Goal: Task Accomplishment & Management: Use online tool/utility

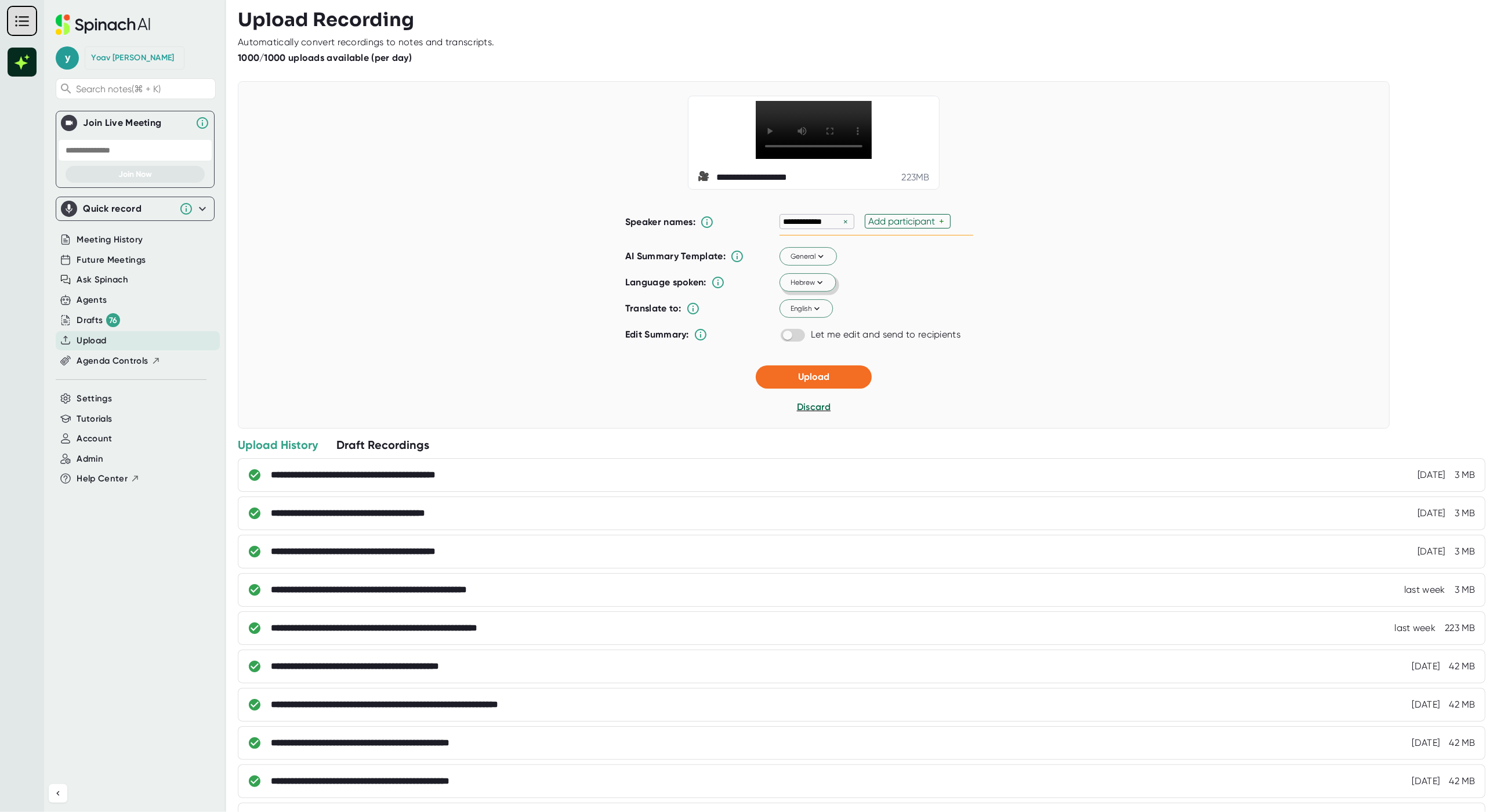
click at [821, 292] on button "Hebrew" at bounding box center [808, 283] width 57 height 19
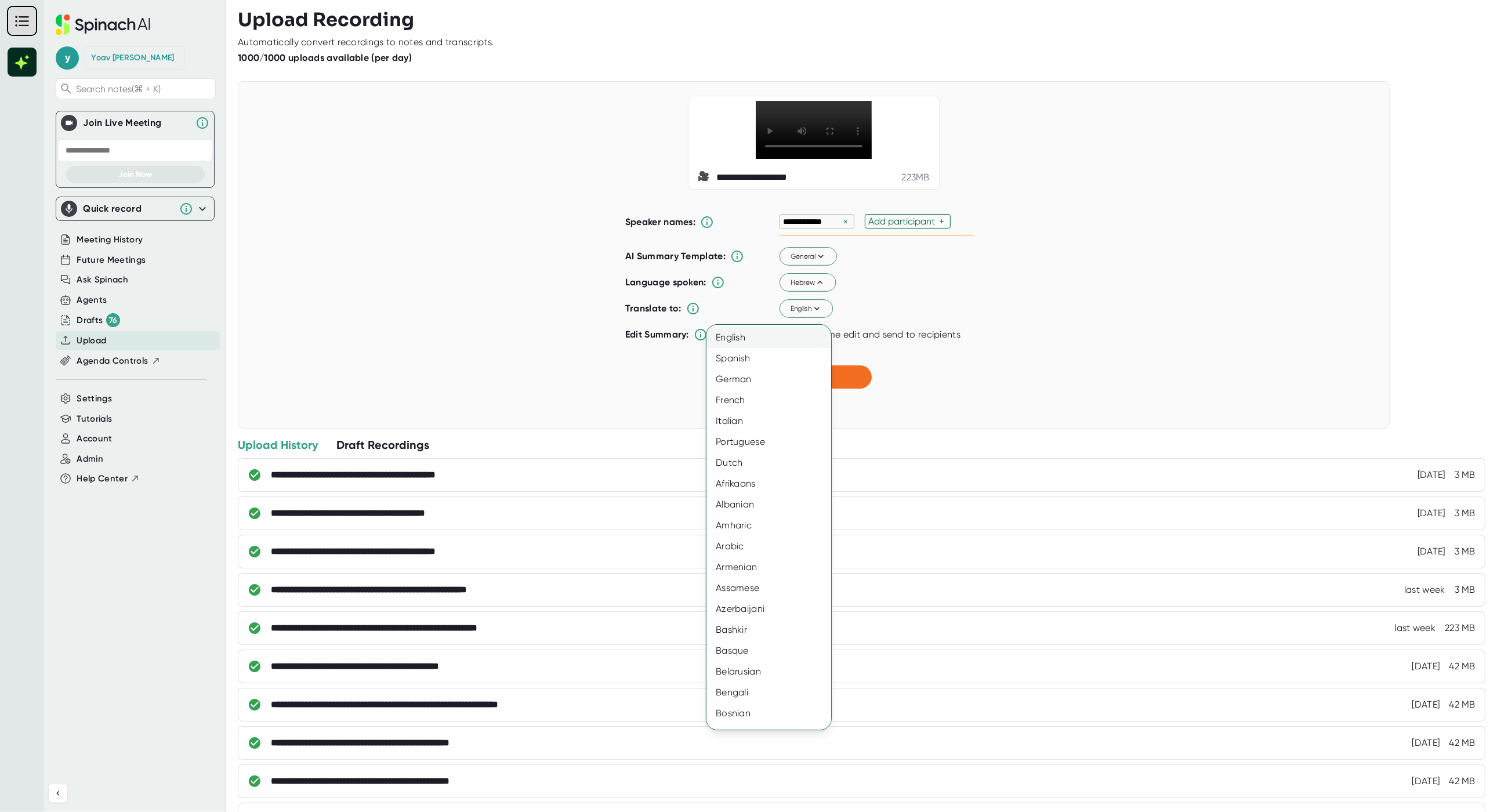
drag, startPoint x: 796, startPoint y: 339, endPoint x: 791, endPoint y: 326, distance: 13.9
click at [796, 339] on div "English" at bounding box center [774, 337] width 136 height 21
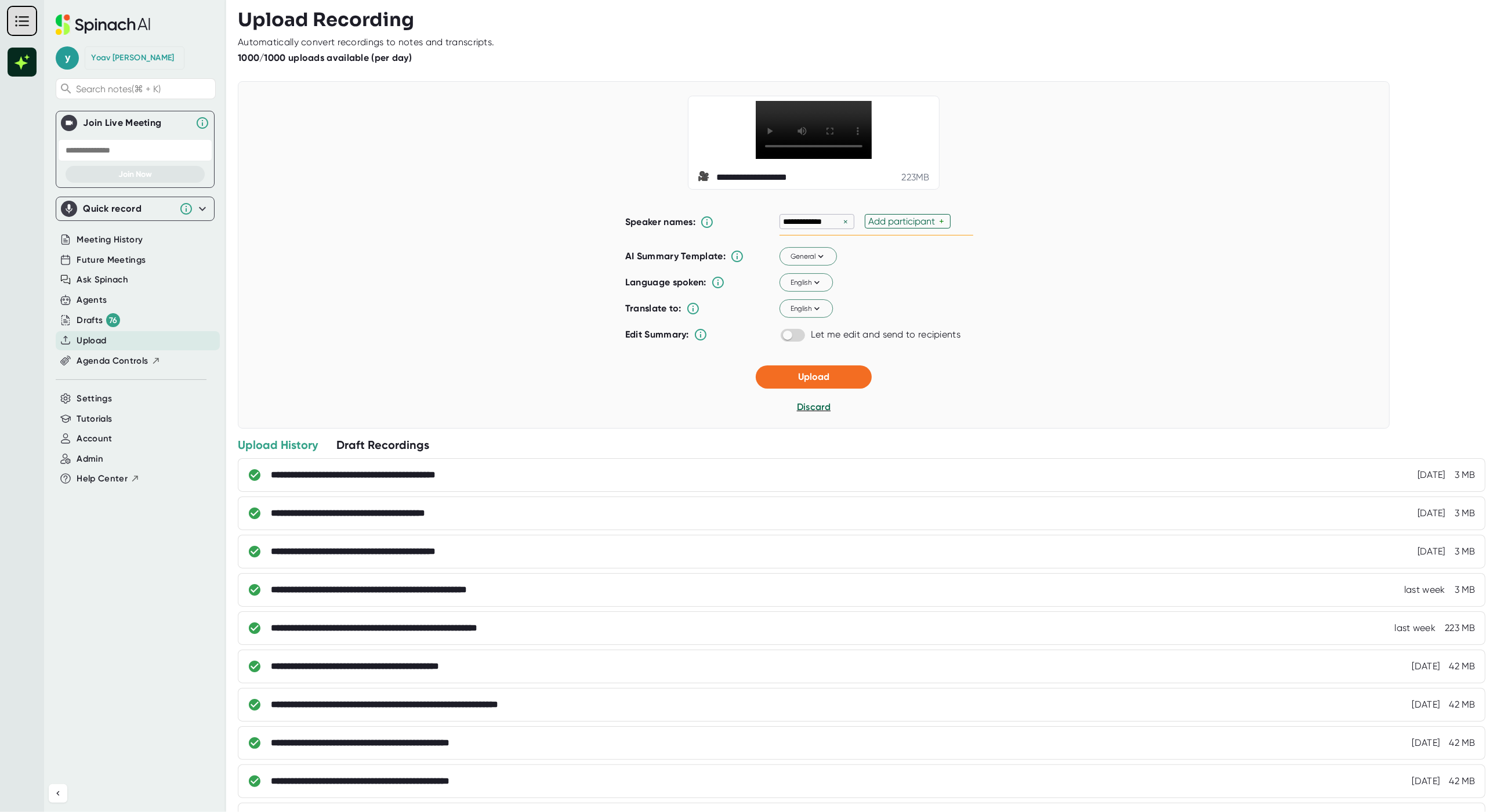
click at [909, 227] on div "Add participant" at bounding box center [903, 221] width 71 height 11
type input "[PERSON_NAME]"
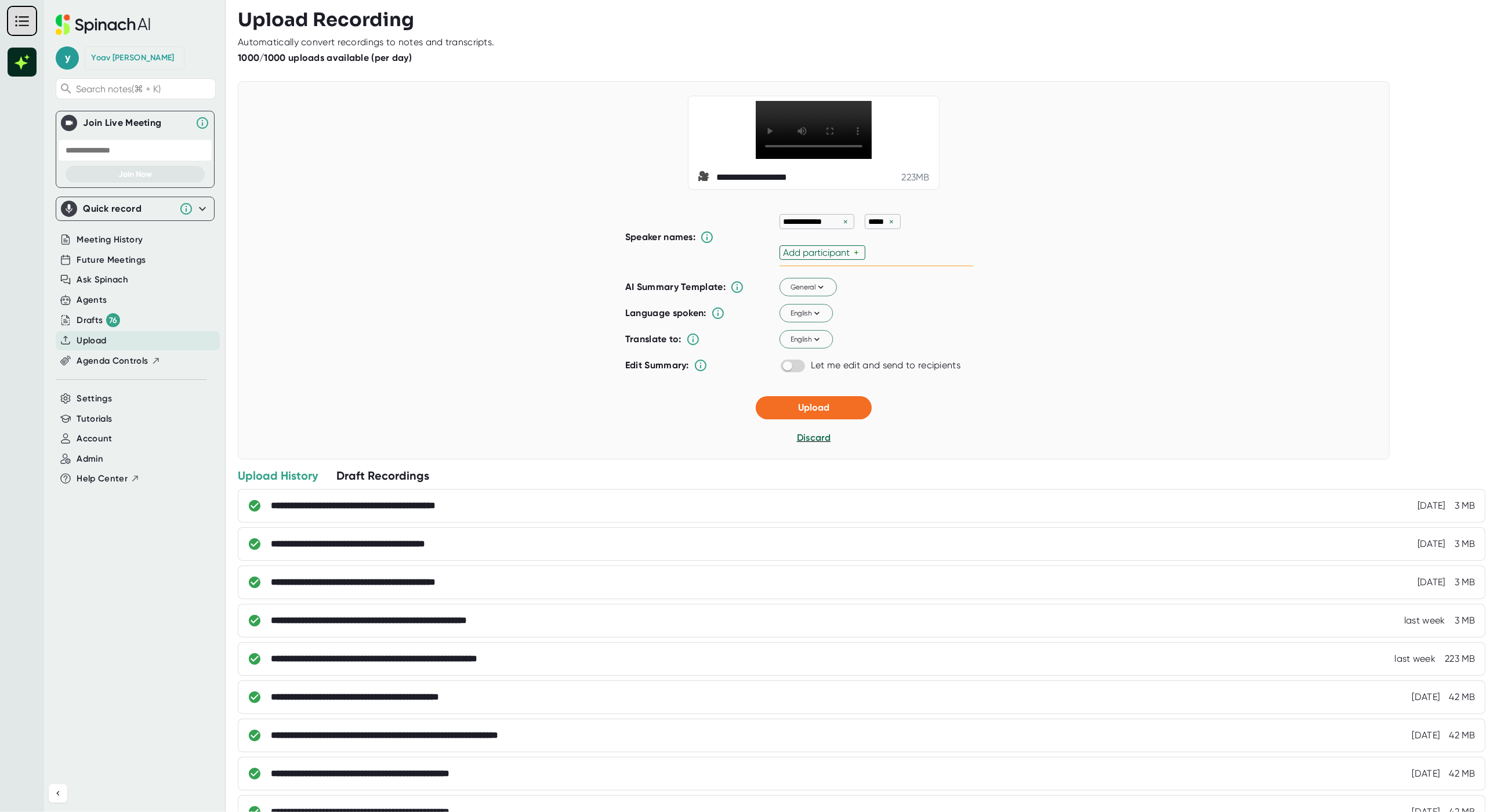
click at [1011, 353] on div "**********" at bounding box center [813, 270] width 1152 height 378
click at [798, 413] on span "Upload" at bounding box center [814, 407] width 32 height 11
